Goal: Task Accomplishment & Management: Complete application form

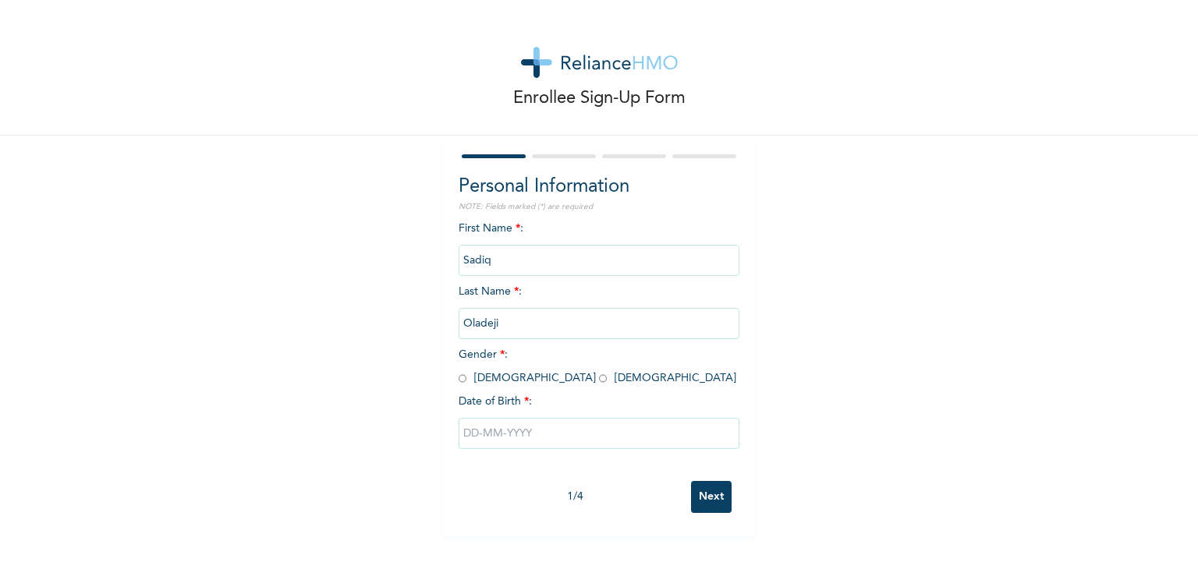
click at [459, 381] on input "radio" at bounding box center [463, 378] width 8 height 15
radio input "true"
click at [464, 430] on input "text" at bounding box center [599, 433] width 281 height 31
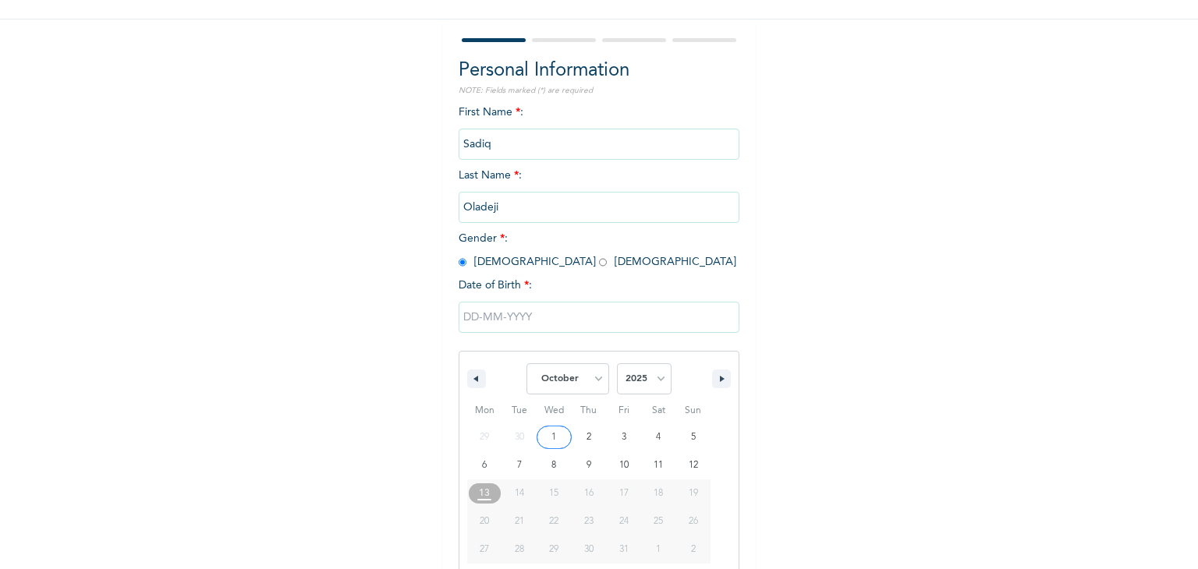
scroll to position [140, 0]
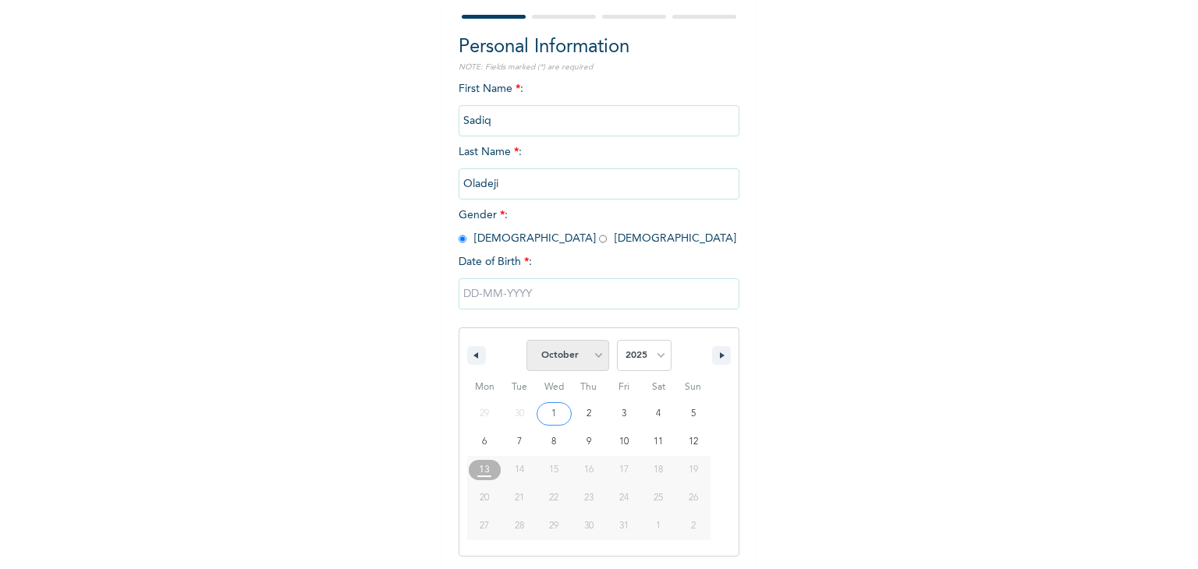
click at [592, 360] on select "January February March April May June July August September October November De…" at bounding box center [567, 355] width 83 height 31
select select "8"
click at [526, 340] on select "January February March April May June July August September October November De…" at bounding box center [567, 355] width 83 height 31
click at [650, 354] on select "2025 2024 2023 2022 2021 2020 2019 2018 2017 2016 2015 2014 2013 2012 2011 2010…" at bounding box center [644, 355] width 55 height 31
select select "2001"
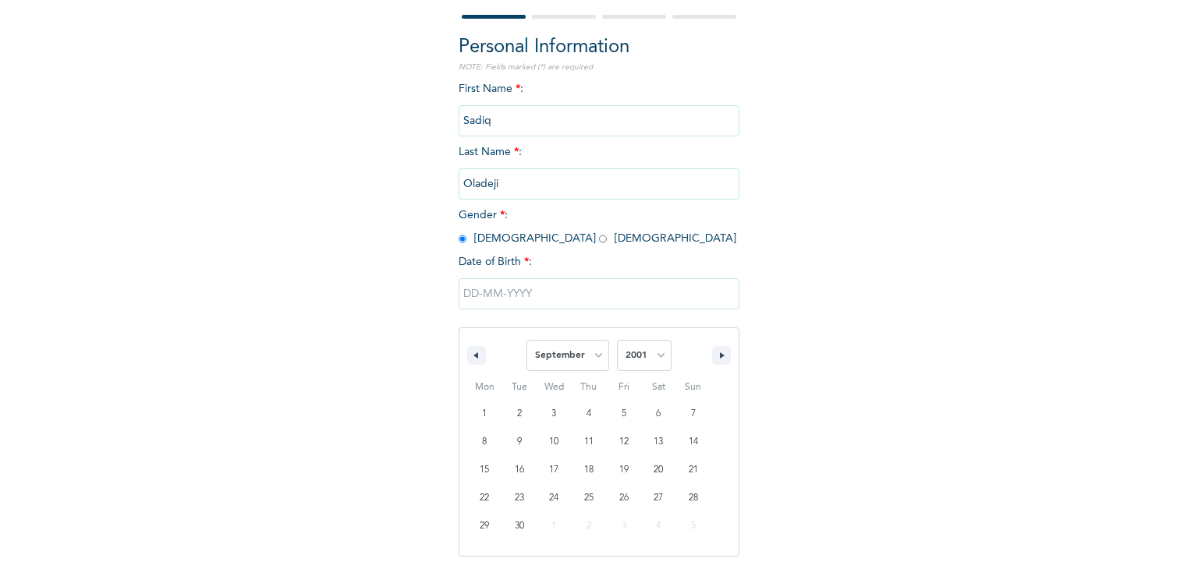
click at [617, 340] on select "2025 2024 2023 2022 2021 2020 2019 2018 2017 2016 2015 2014 2013 2012 2011 2010…" at bounding box center [644, 355] width 55 height 31
type input "[DATE]"
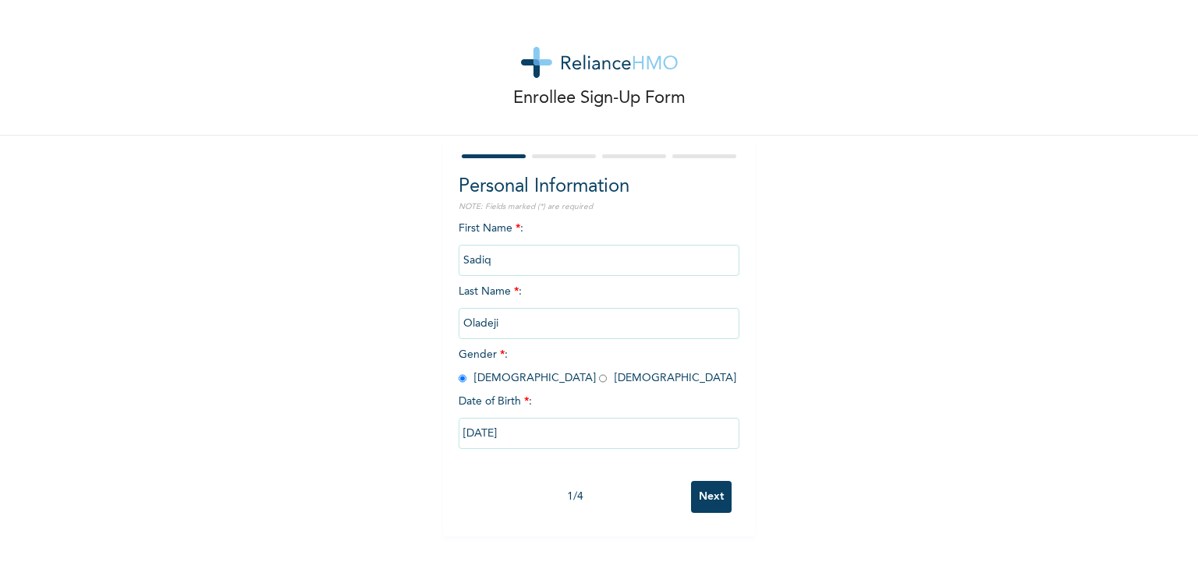
click at [699, 498] on input "Next" at bounding box center [711, 497] width 41 height 32
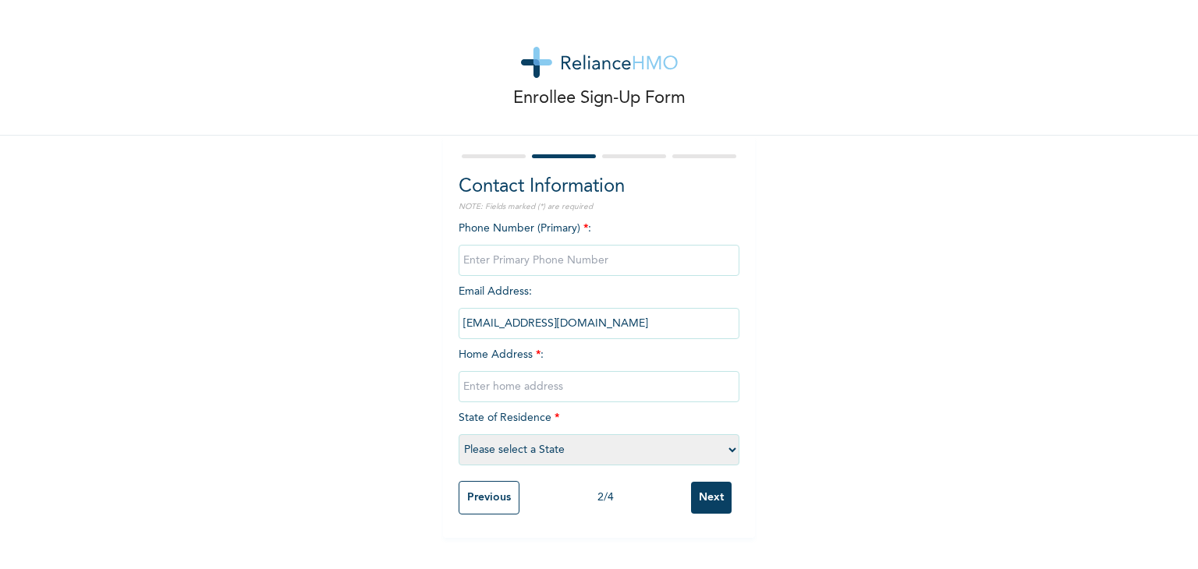
drag, startPoint x: 553, startPoint y: 268, endPoint x: 527, endPoint y: 263, distance: 26.3
click at [553, 268] on input "phone" at bounding box center [599, 260] width 281 height 31
type input "08022825506"
type input "[STREET_ADDRESS]."
select select "25"
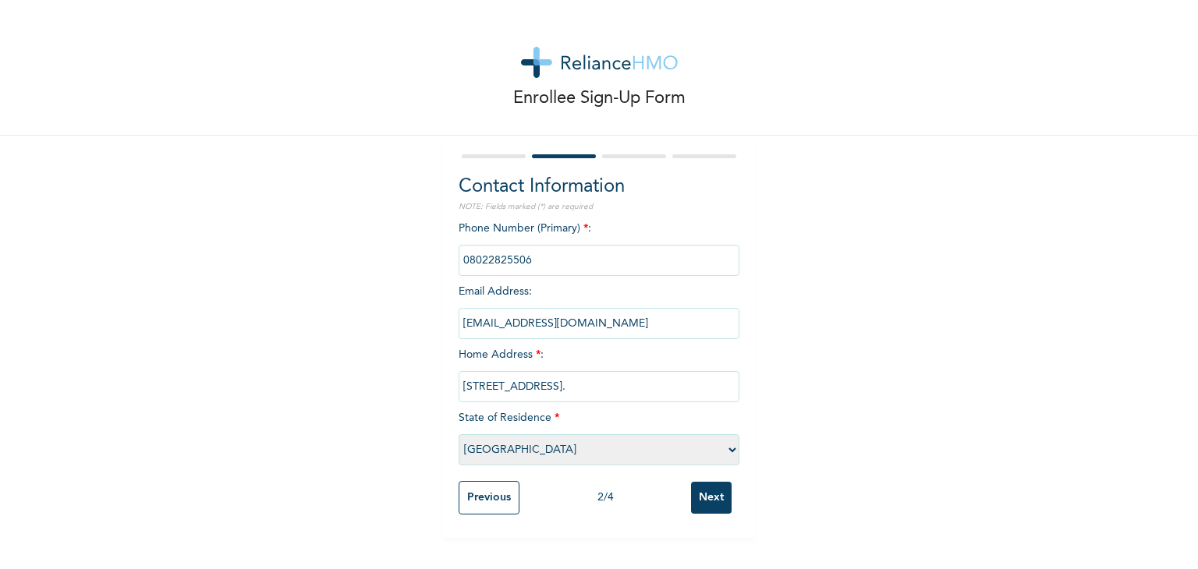
click at [710, 495] on input "Next" at bounding box center [711, 498] width 41 height 32
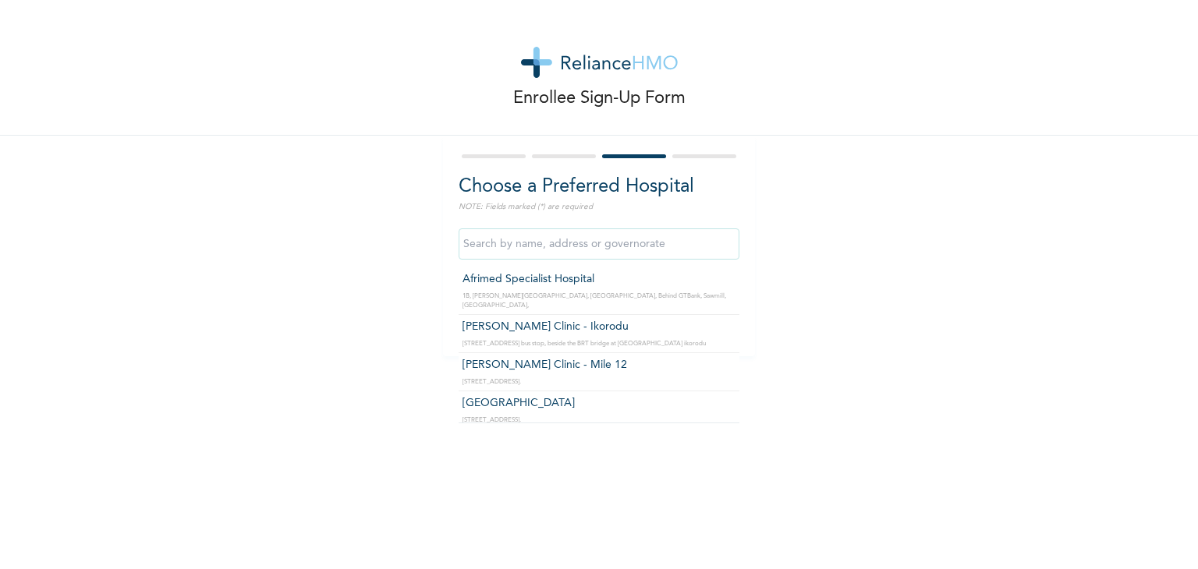
click at [480, 244] on input "text" at bounding box center [599, 243] width 281 height 31
click input "Next" at bounding box center [711, 316] width 41 height 32
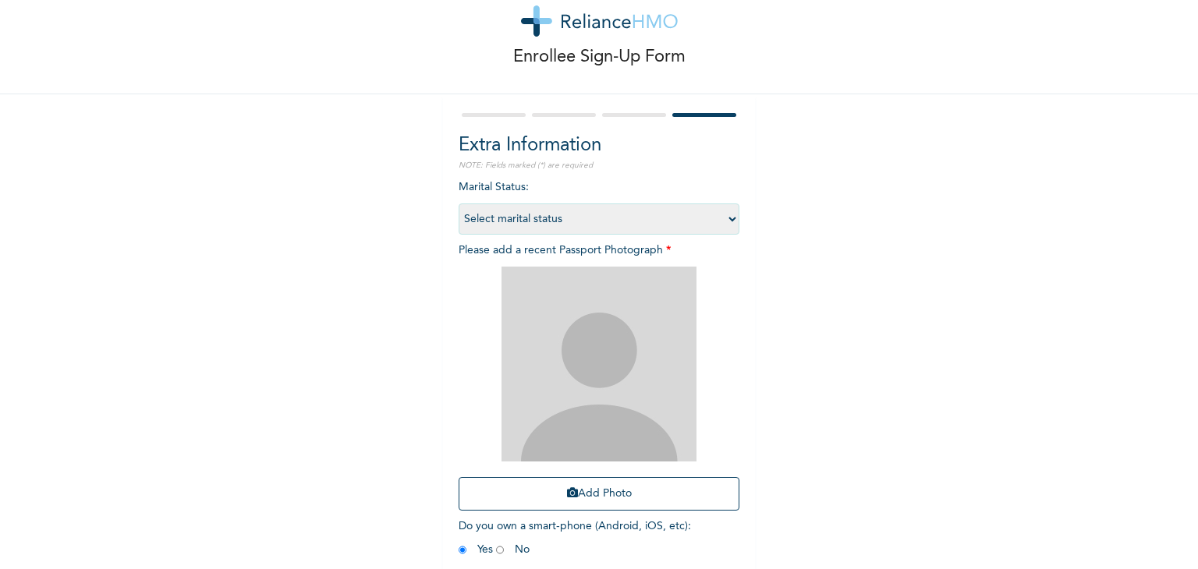
scroll to position [113, 0]
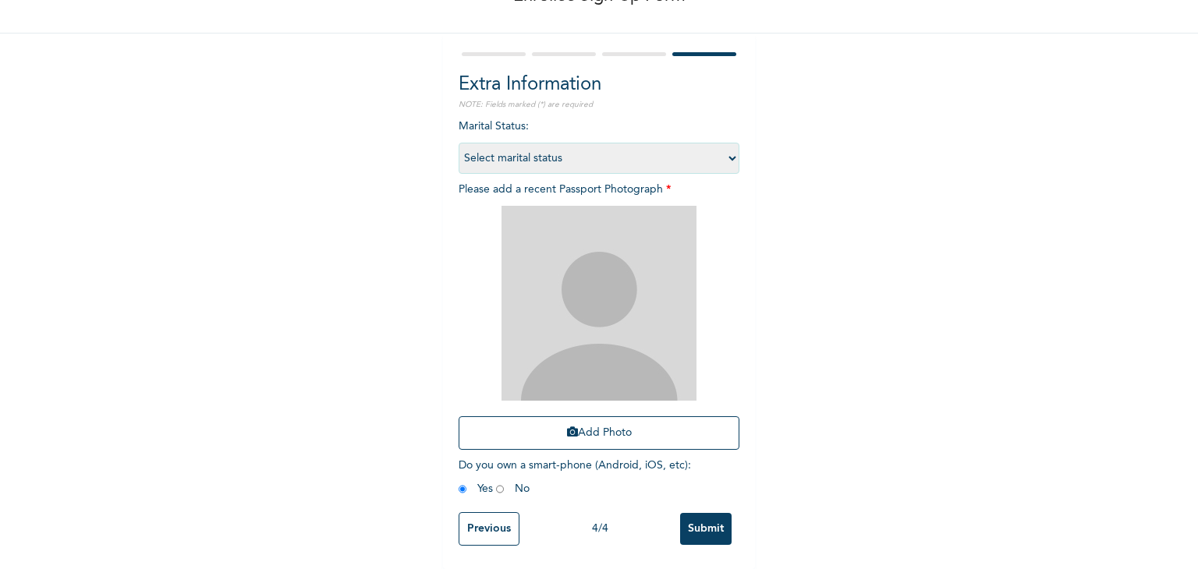
click at [483, 516] on input "Previous" at bounding box center [489, 529] width 61 height 34
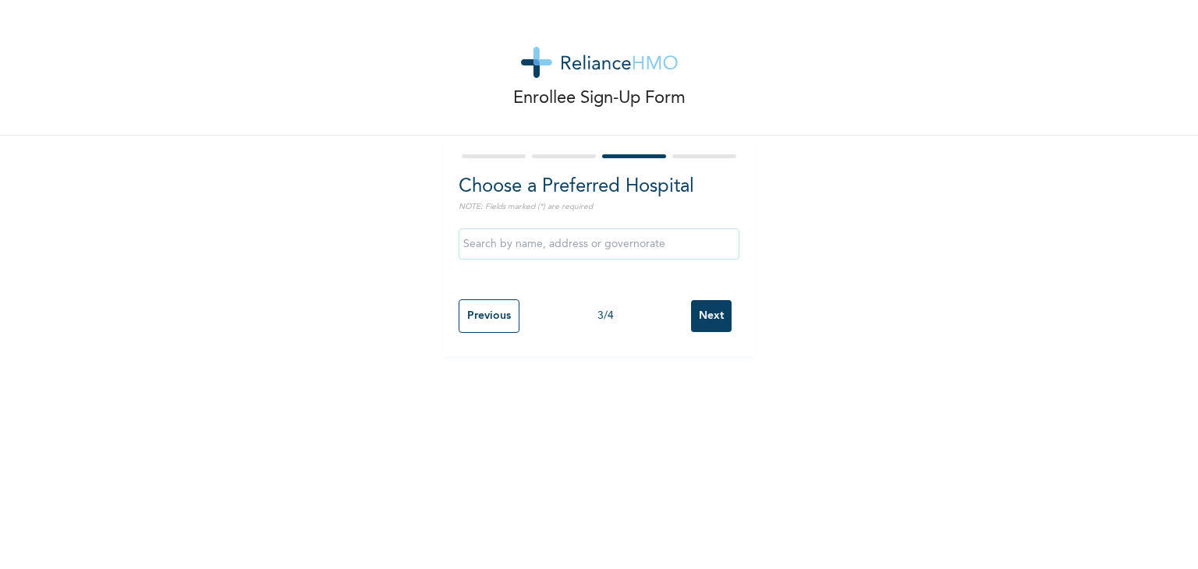
scroll to position [0, 0]
click at [586, 236] on input "text" at bounding box center [599, 243] width 281 height 31
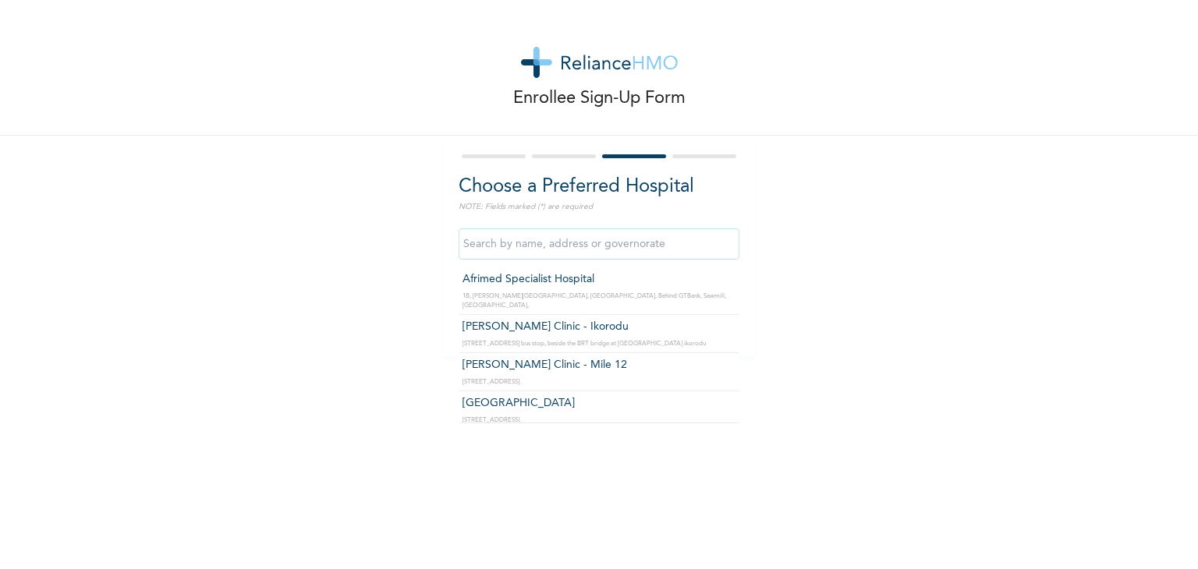
click at [546, 238] on input "text" at bounding box center [599, 243] width 281 height 31
type input "l"
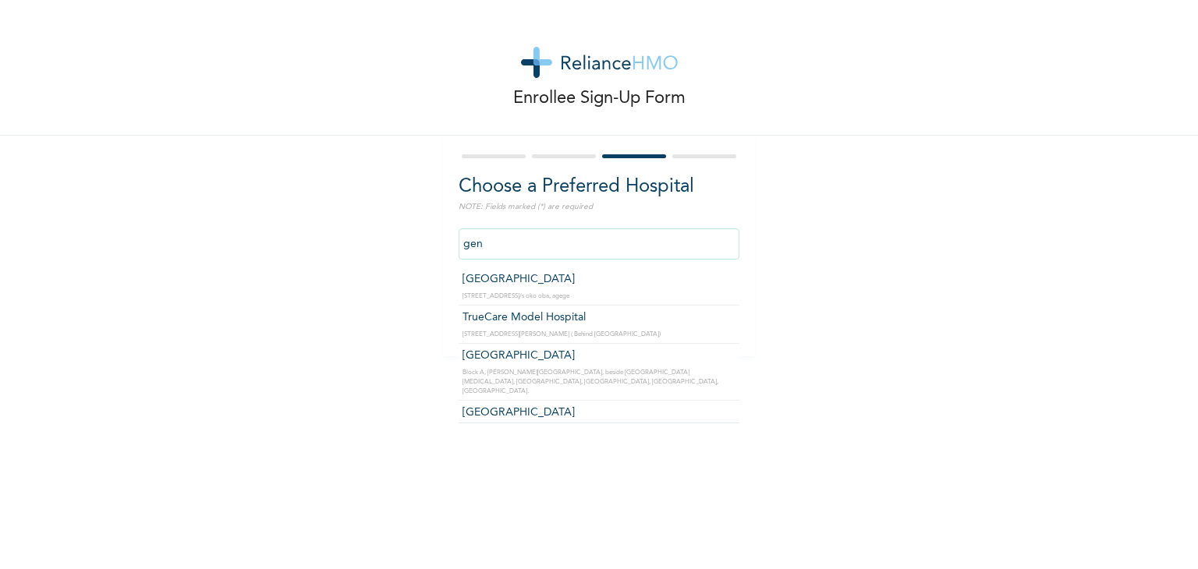
type input "[GEOGRAPHIC_DATA]"
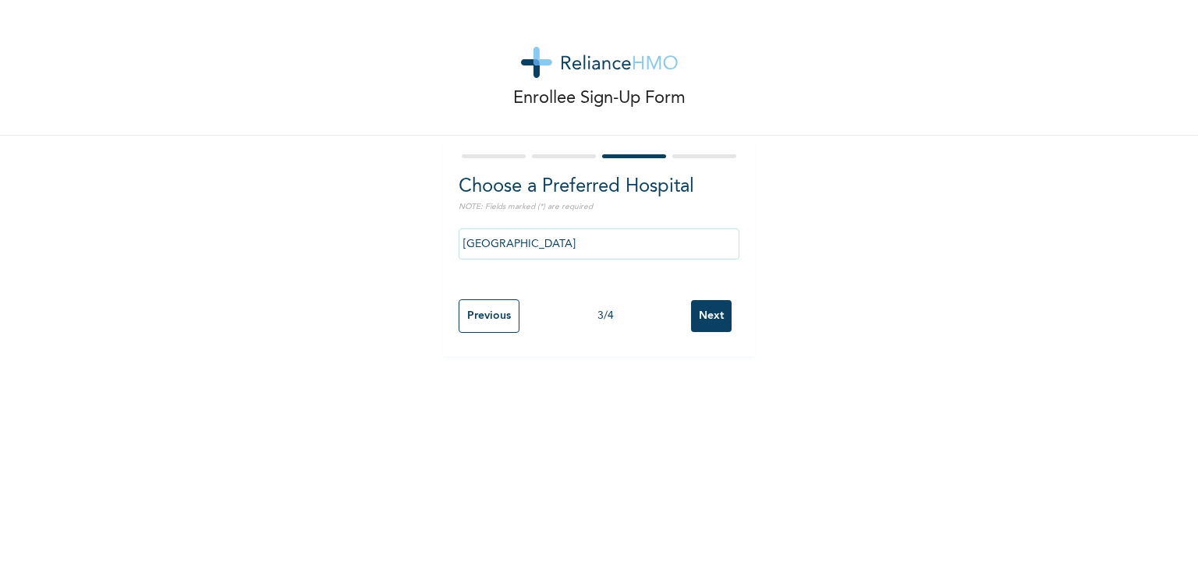
click at [708, 316] on input "Next" at bounding box center [711, 316] width 41 height 32
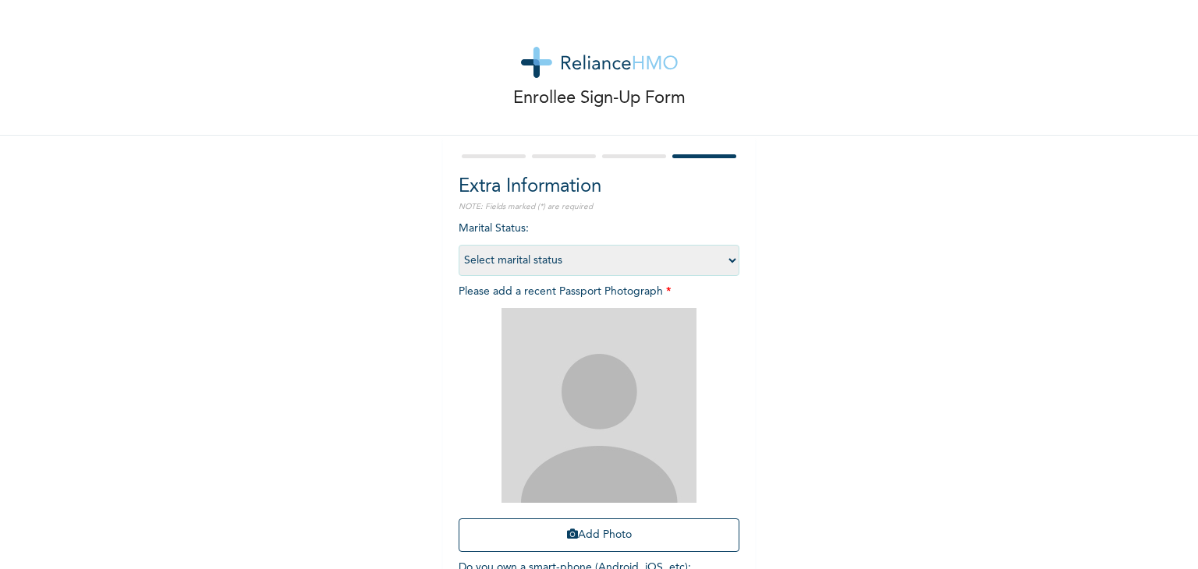
click at [717, 263] on select "Select marital status [DEMOGRAPHIC_DATA] Married [DEMOGRAPHIC_DATA] Widow/[DEMO…" at bounding box center [599, 260] width 281 height 31
select select "1"
click at [459, 245] on select "Select marital status [DEMOGRAPHIC_DATA] Married [DEMOGRAPHIC_DATA] Widow/[DEMO…" at bounding box center [599, 260] width 281 height 31
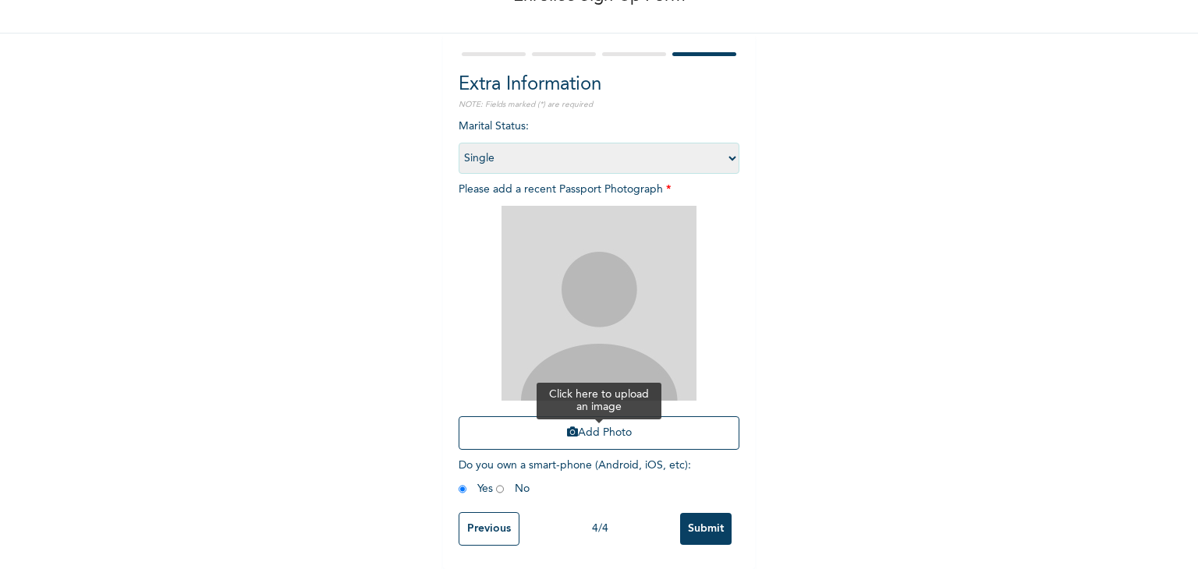
click at [575, 416] on button "Add Photo" at bounding box center [599, 433] width 281 height 34
click at [579, 437] on button "Add Photo" at bounding box center [599, 433] width 281 height 34
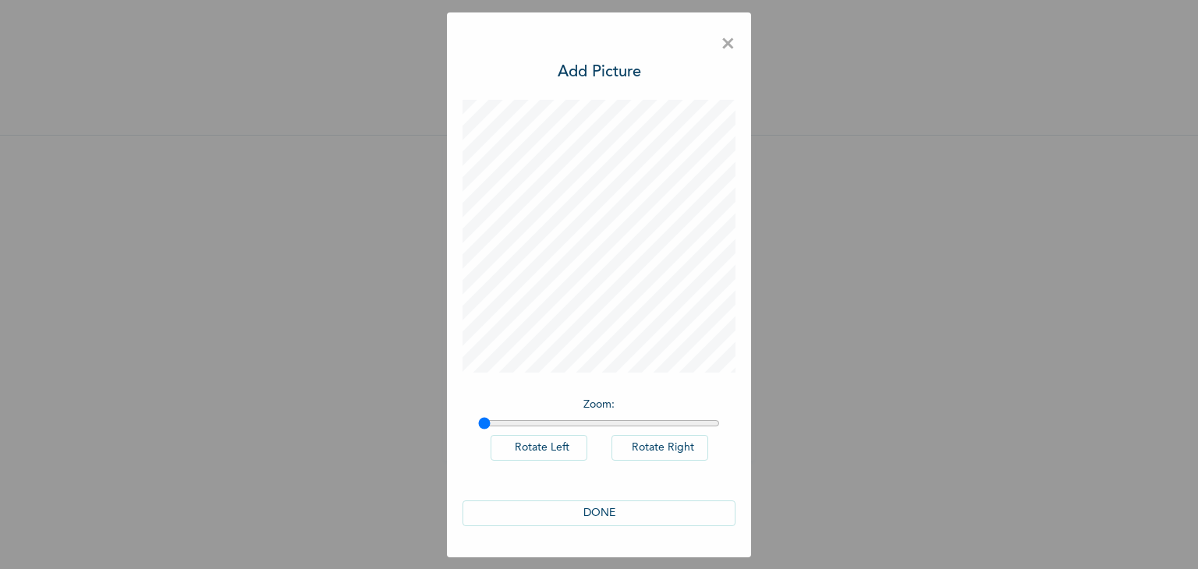
scroll to position [0, 0]
drag, startPoint x: 483, startPoint y: 423, endPoint x: 543, endPoint y: 411, distance: 60.4
click at [536, 430] on input "range" at bounding box center [599, 423] width 242 height 12
drag, startPoint x: 539, startPoint y: 423, endPoint x: 674, endPoint y: 420, distance: 134.9
type input "1.83"
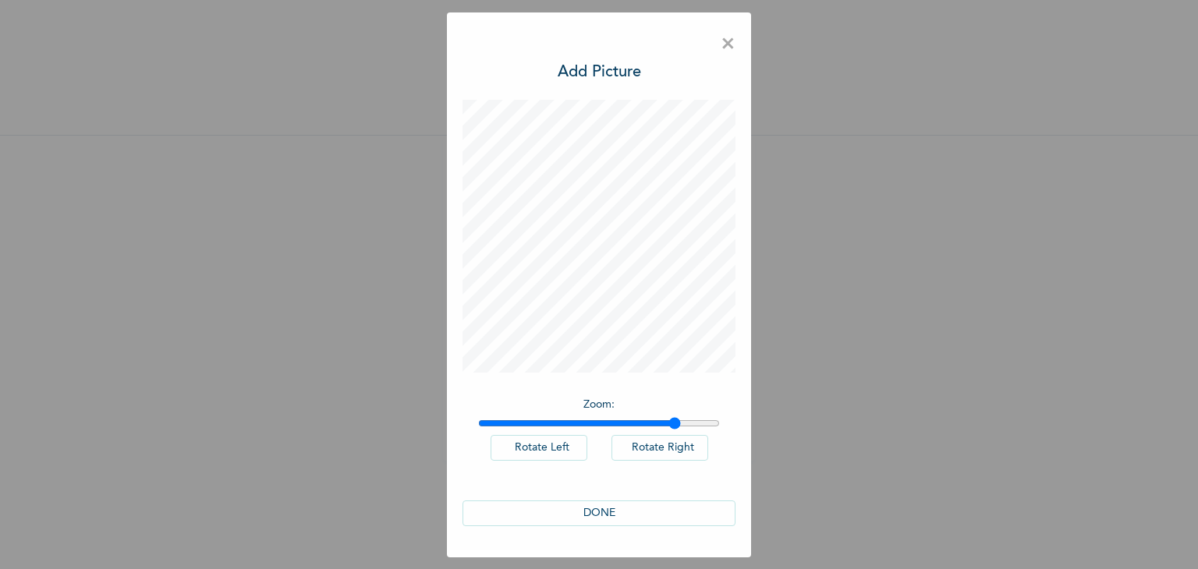
click at [674, 422] on input "range" at bounding box center [599, 423] width 242 height 12
click at [566, 505] on button "DONE" at bounding box center [598, 514] width 273 height 26
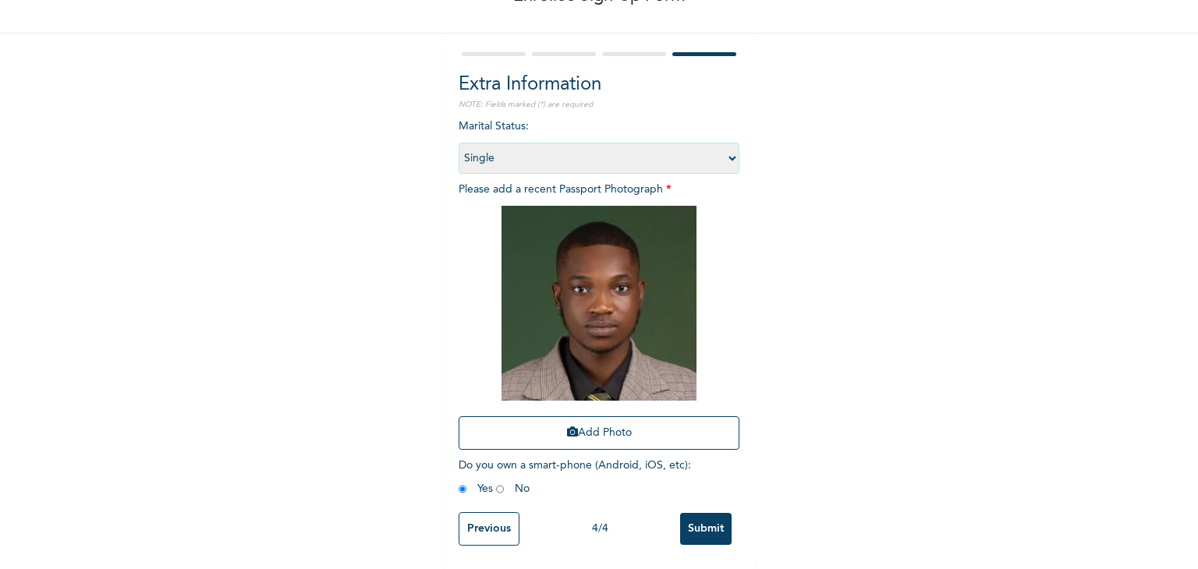
scroll to position [113, 0]
click at [693, 513] on input "Submit" at bounding box center [705, 529] width 51 height 32
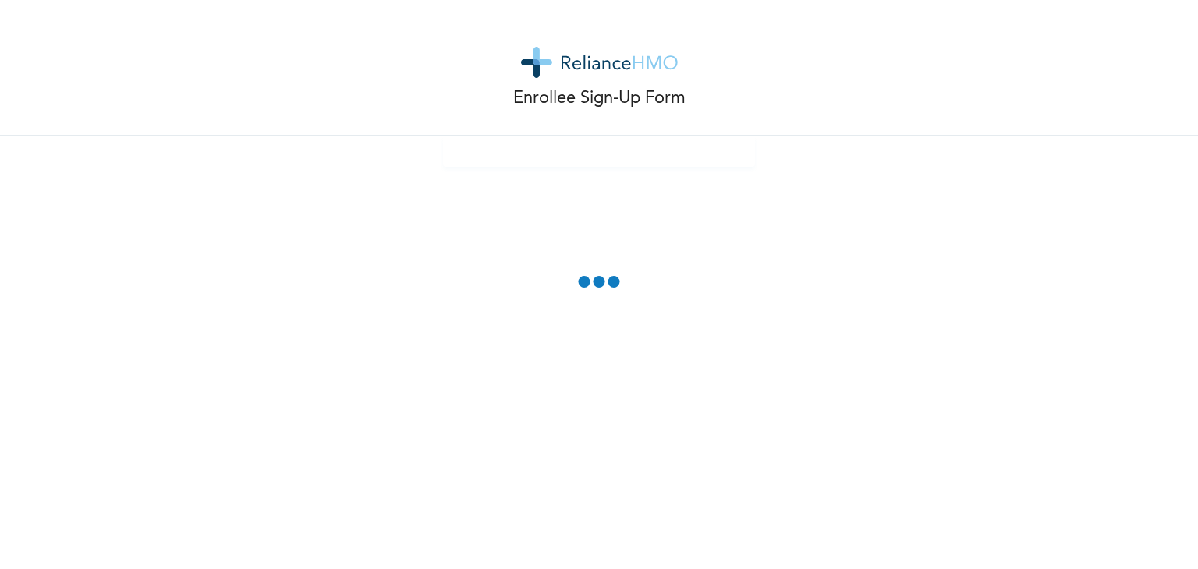
scroll to position [0, 0]
